Goal: Information Seeking & Learning: Find specific fact

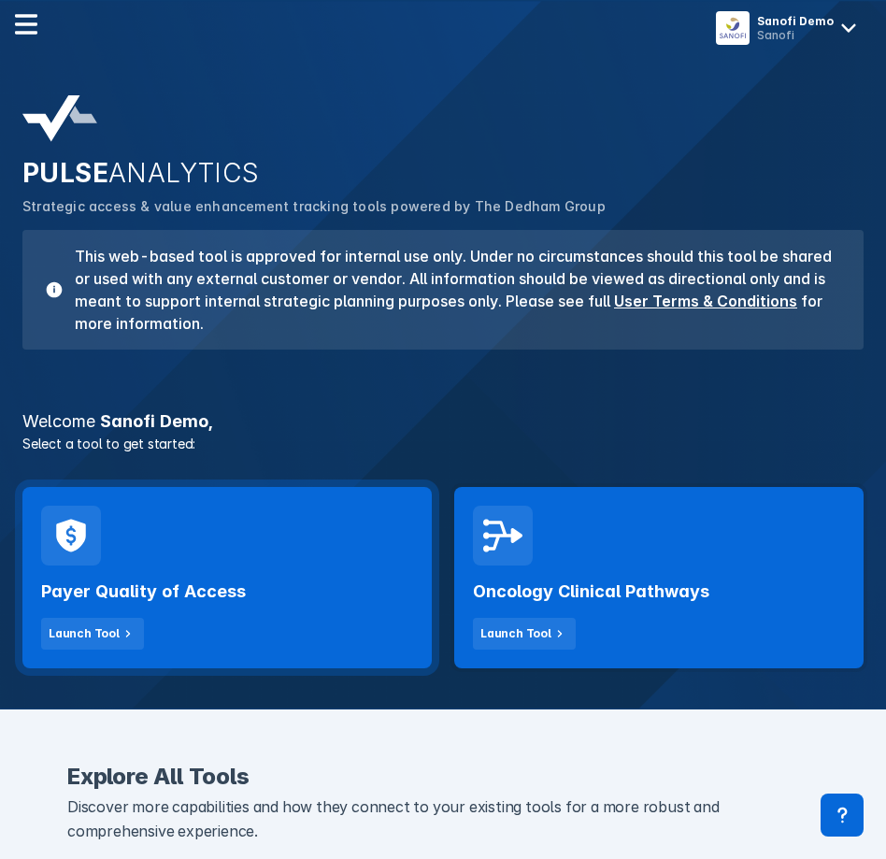
click at [220, 582] on h2 "Payer Quality of Access" at bounding box center [143, 592] width 205 height 22
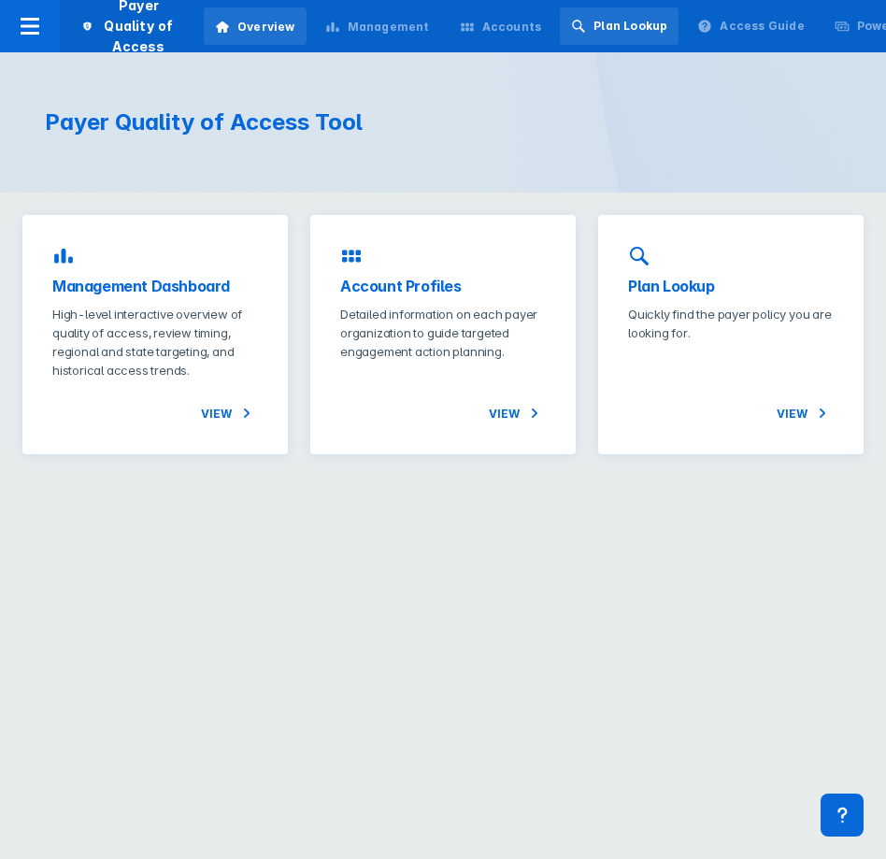
click at [602, 20] on div "Plan Lookup" at bounding box center [631, 26] width 74 height 17
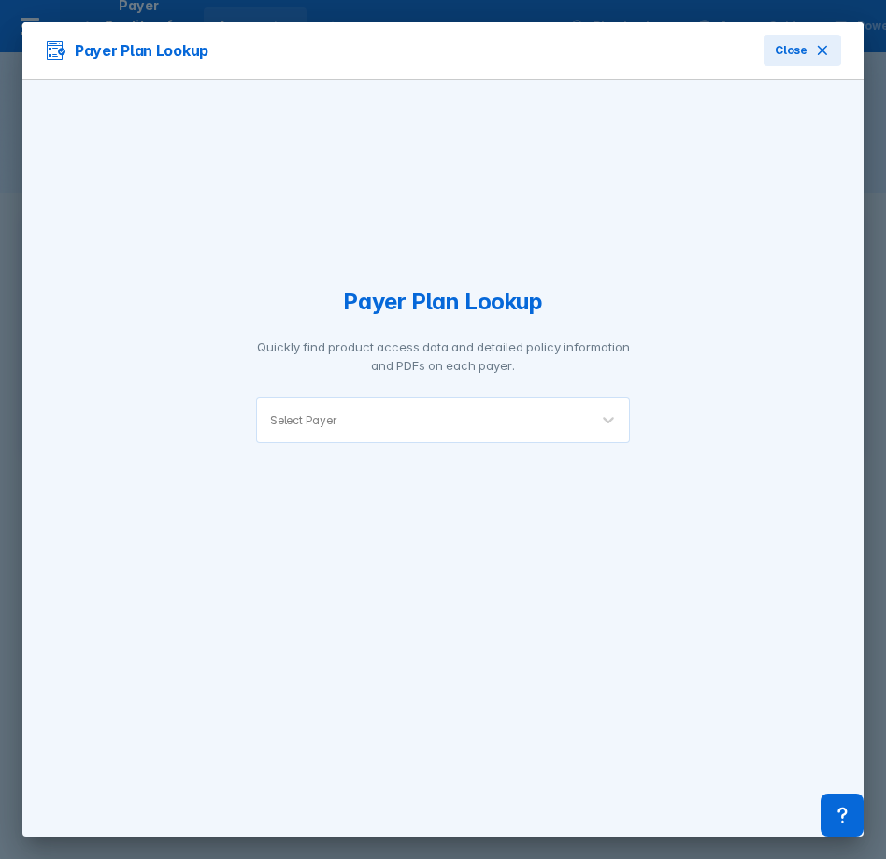
click at [436, 439] on div "Select Payer" at bounding box center [422, 420] width 331 height 44
type input "ameri"
click at [358, 454] on div "AmeriHealth Caritas" at bounding box center [443, 461] width 374 height 29
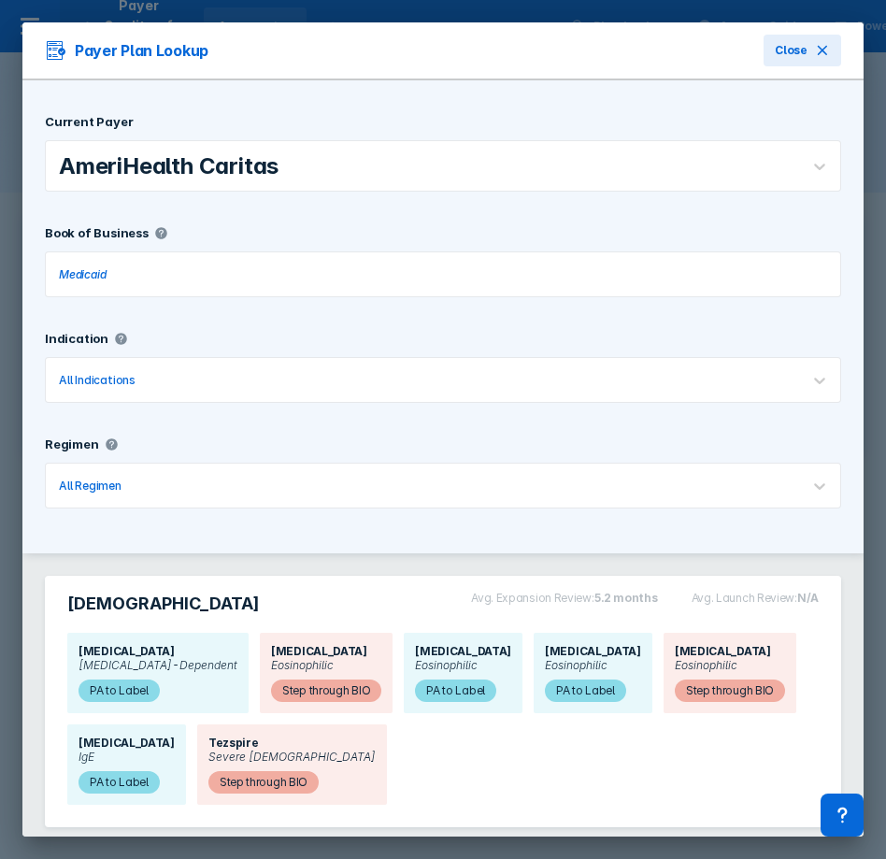
click at [219, 530] on div "Current Payer AmeriHealth Caritas Book of Business Medicaid Indication All Indi…" at bounding box center [442, 316] width 841 height 473
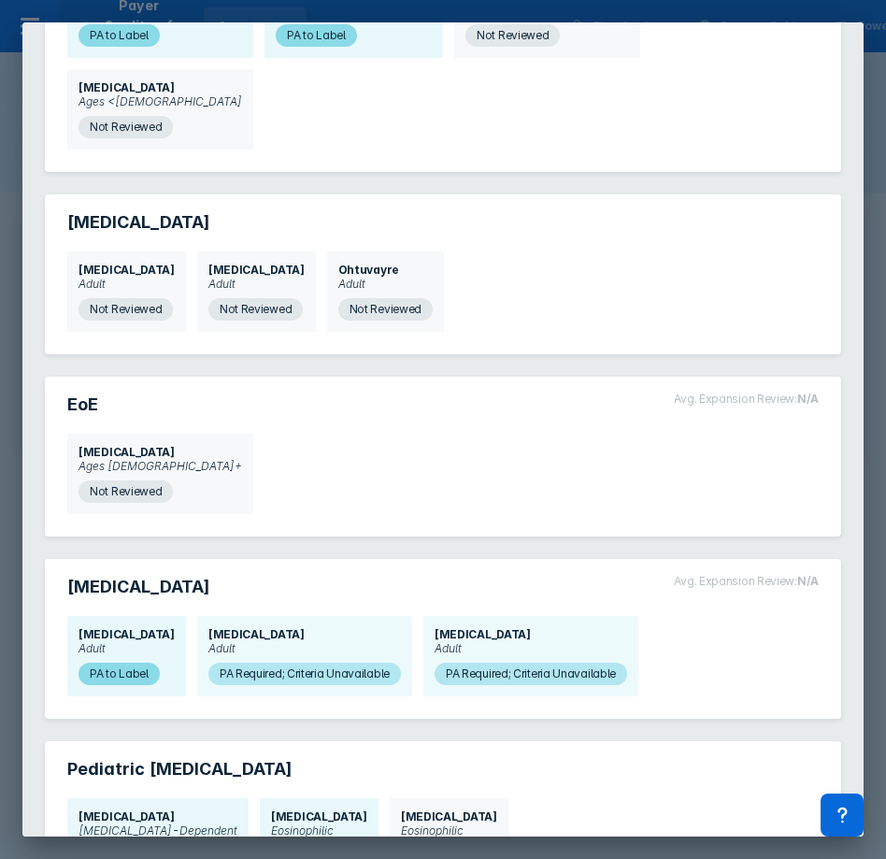
scroll to position [1022, 0]
click at [121, 662] on span "PA to Label" at bounding box center [119, 673] width 81 height 22
